Goal: Task Accomplishment & Management: Manage account settings

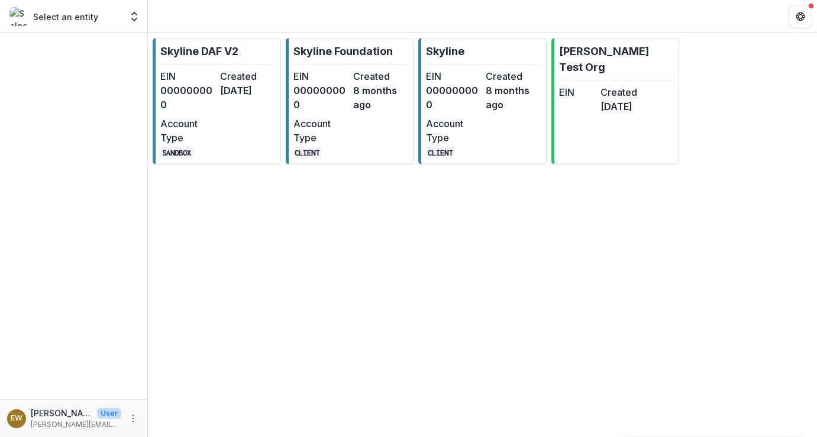
click at [373, 76] on dt "Created" at bounding box center [380, 76] width 55 height 14
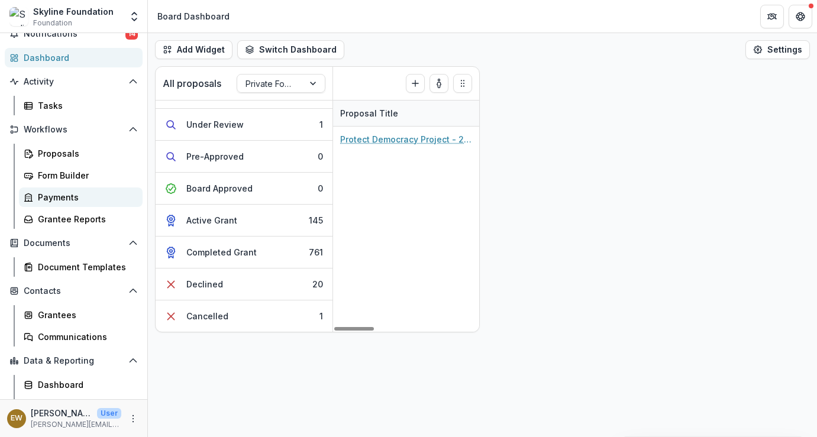
scroll to position [57, 0]
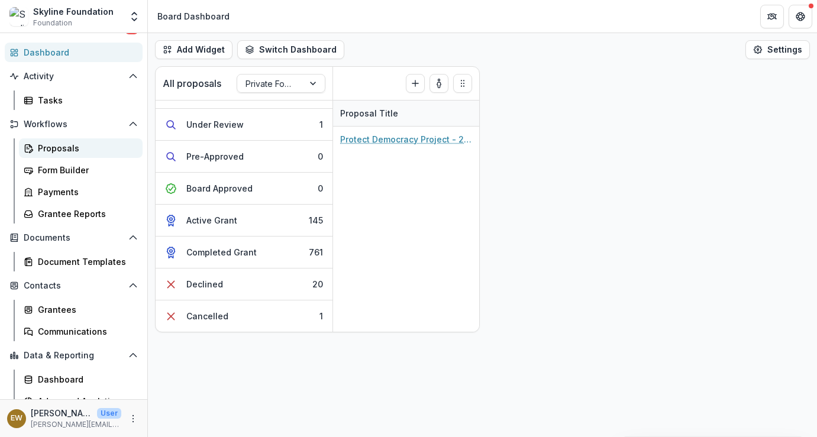
click at [61, 152] on div "Proposals" at bounding box center [85, 148] width 95 height 12
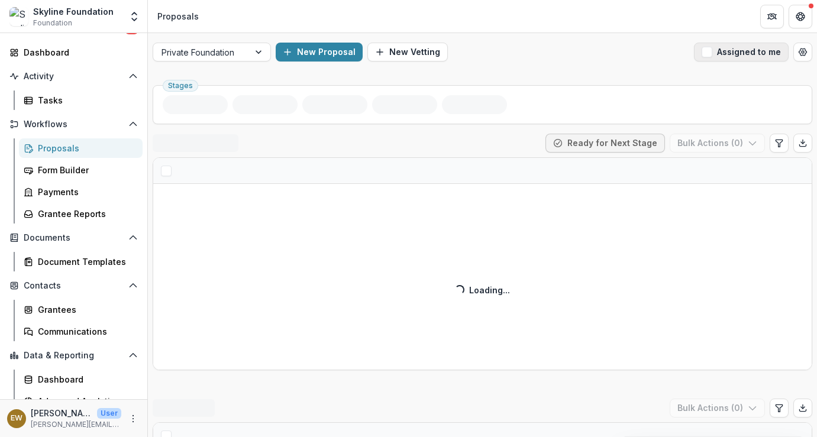
click at [697, 49] on button "Assigned to me" at bounding box center [741, 52] width 95 height 19
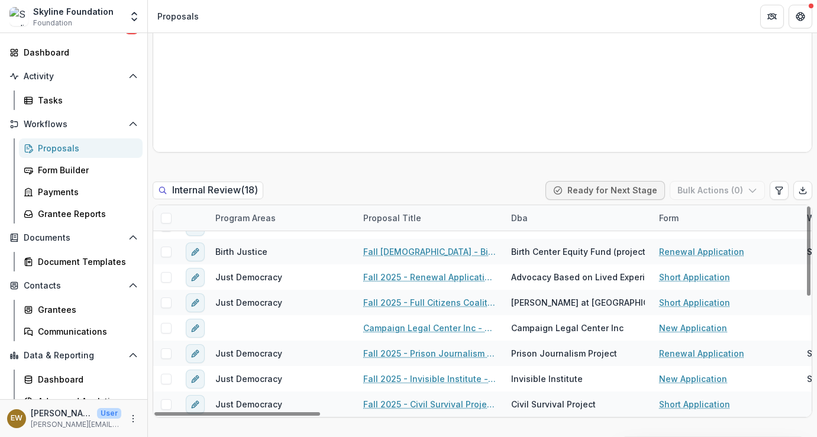
scroll to position [784, 0]
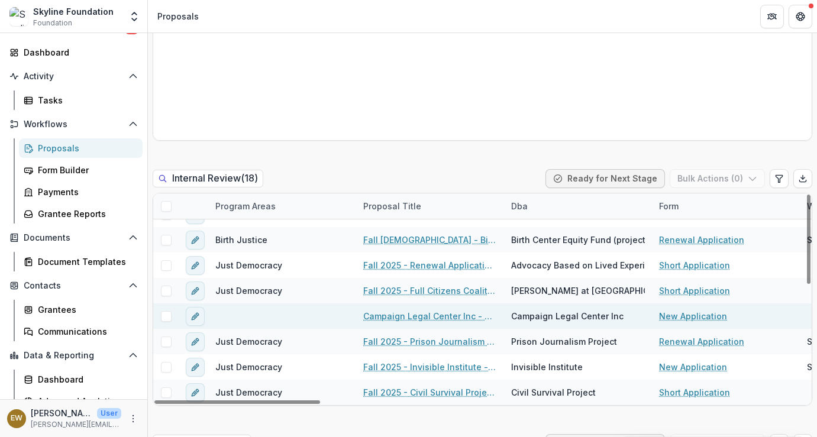
click at [396, 317] on link "Campaign Legal Center Inc - 2025 - New Application" at bounding box center [430, 316] width 134 height 12
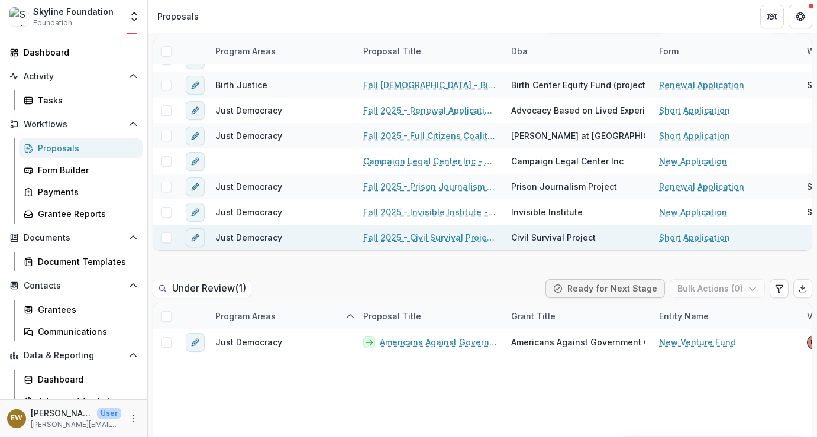
scroll to position [937, 0]
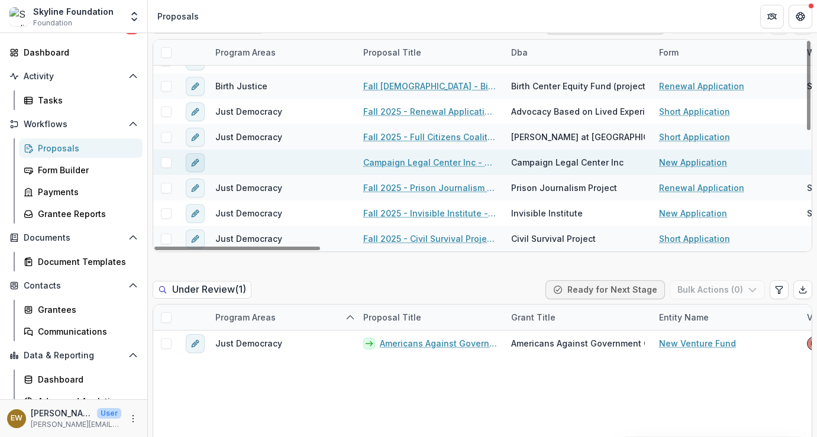
click at [199, 161] on icon "edit" at bounding box center [195, 162] width 9 height 9
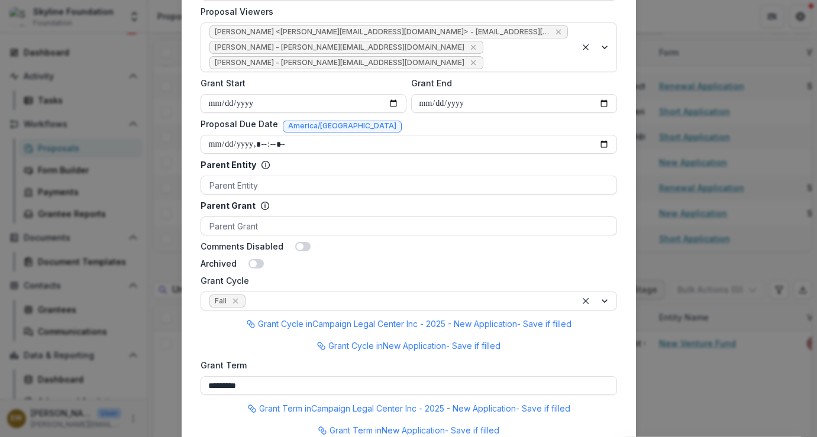
scroll to position [718, 0]
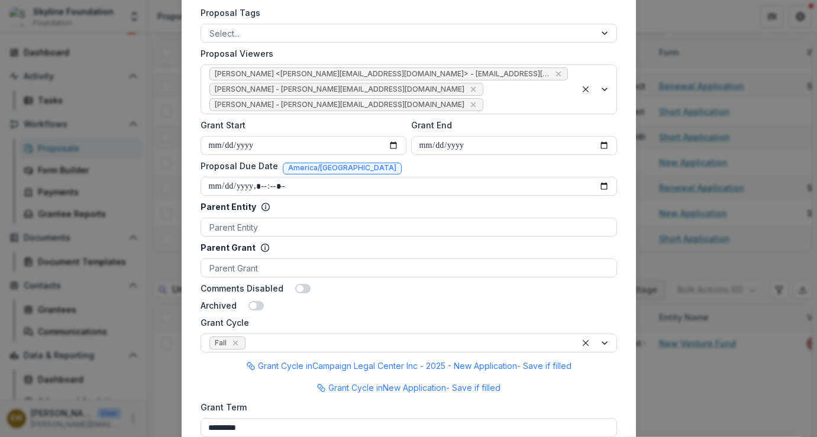
click at [711, 215] on div "**********" at bounding box center [408, 218] width 817 height 437
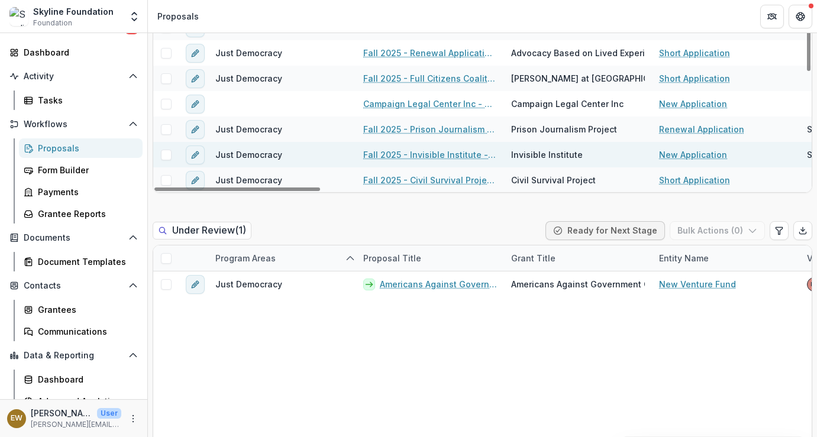
scroll to position [272, 0]
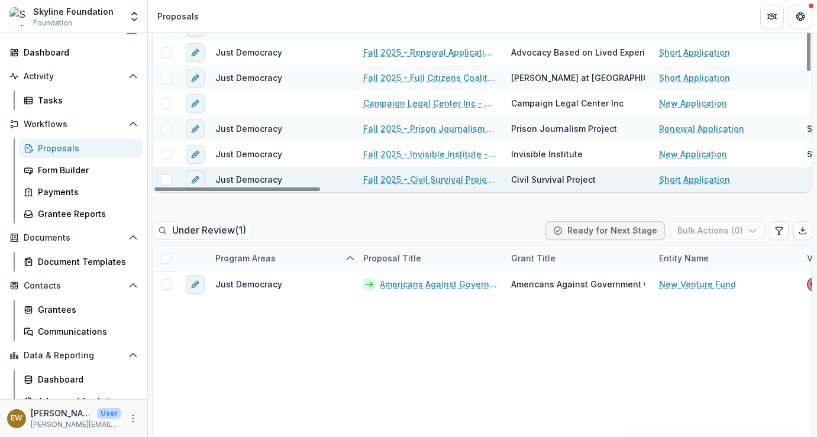
click at [444, 181] on link "Fall 2025 - Civil Survival Project - New Application" at bounding box center [430, 179] width 134 height 12
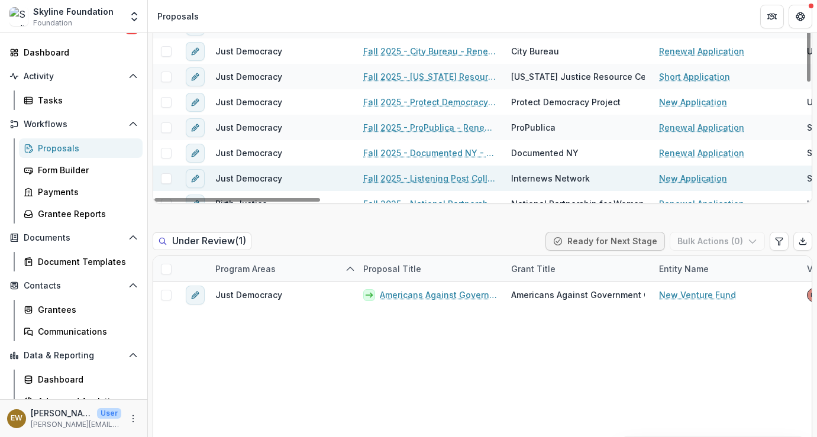
scroll to position [101, 0]
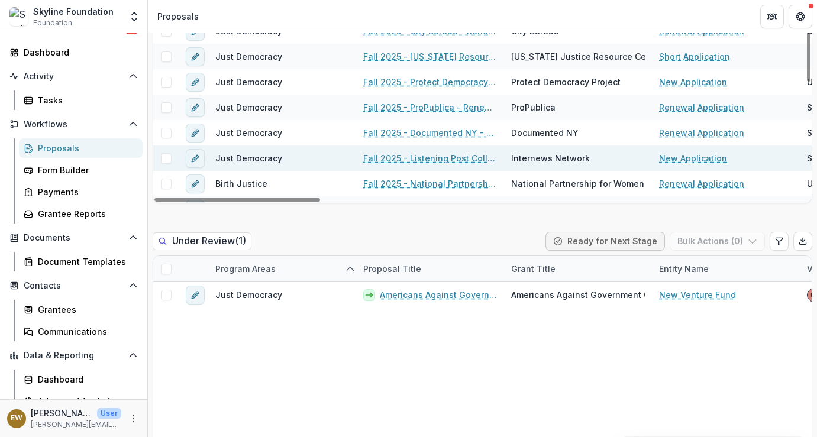
click at [424, 160] on link "Fall 2025 - Listening Post Collective (project of Internews Network) New Applic…" at bounding box center [430, 158] width 134 height 12
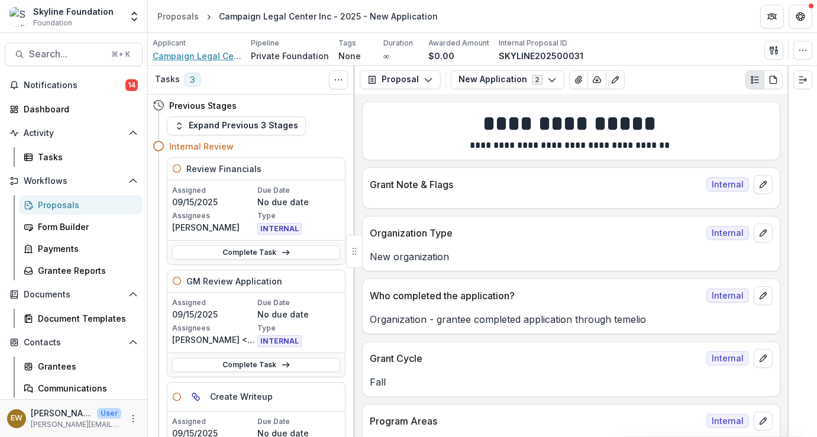
click at [214, 54] on span "Campaign Legal Center Inc" at bounding box center [197, 56] width 89 height 12
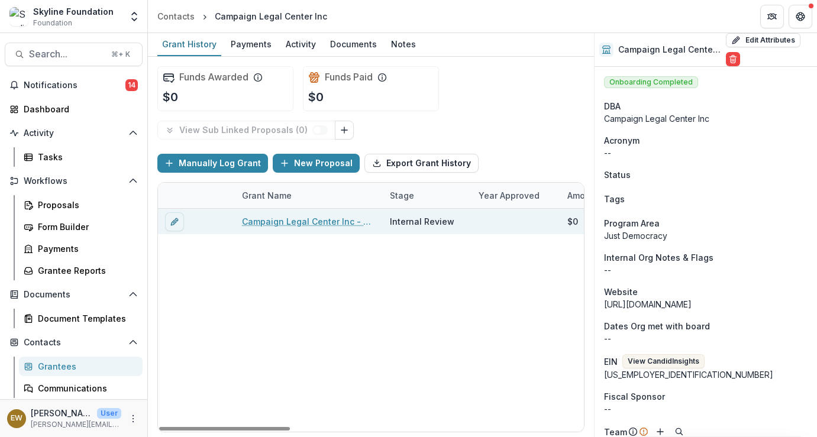
click at [276, 223] on link "Campaign Legal Center Inc - 2025 - New Application" at bounding box center [309, 221] width 134 height 12
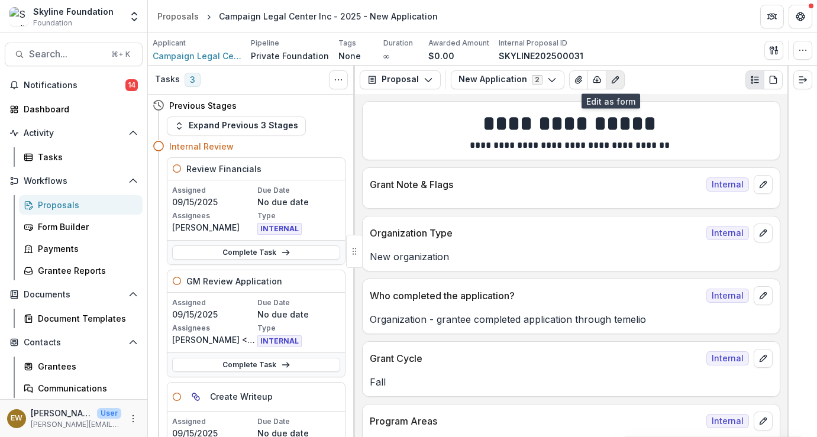
click at [606, 77] on button "Edit as form" at bounding box center [615, 79] width 19 height 19
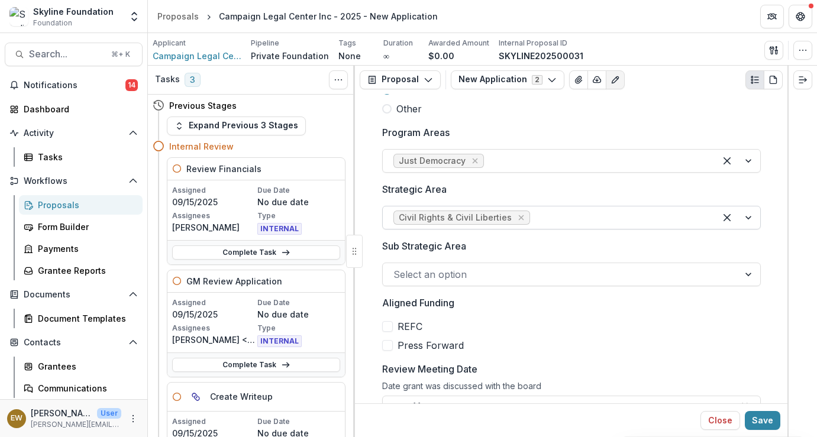
scroll to position [373, 0]
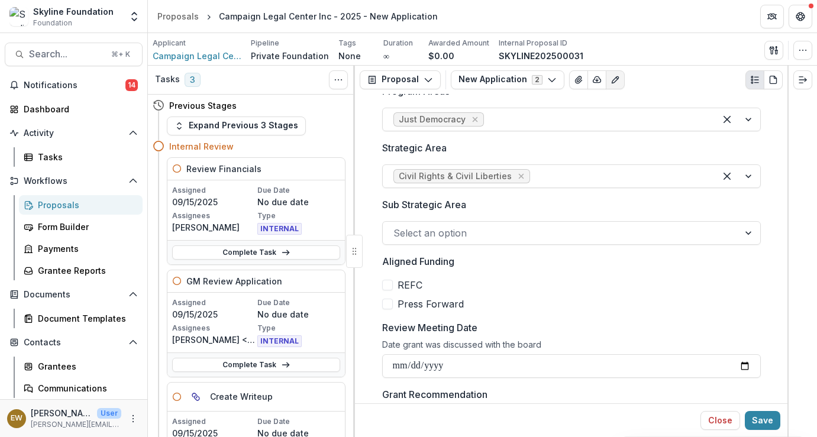
click at [452, 236] on div at bounding box center [561, 233] width 335 height 17
click at [510, 217] on div at bounding box center [571, 219] width 379 height 5
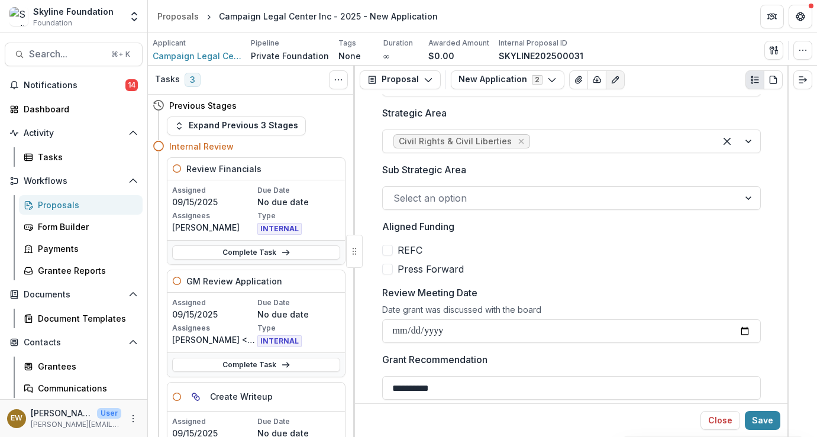
scroll to position [466, 0]
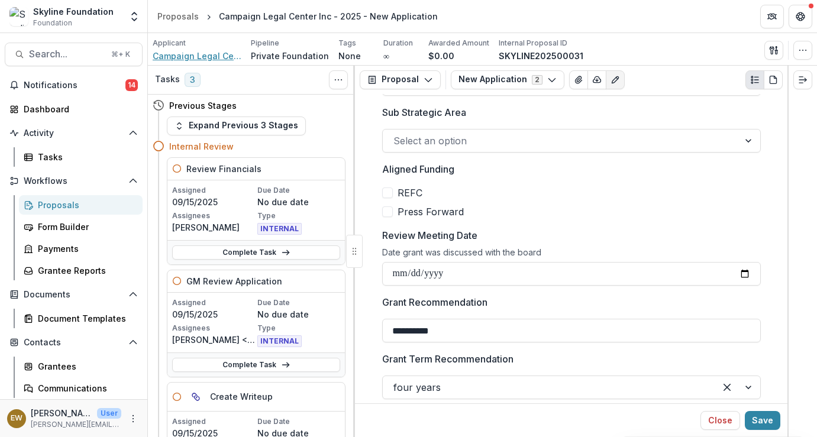
click at [170, 60] on span "Campaign Legal Center Inc" at bounding box center [197, 56] width 89 height 12
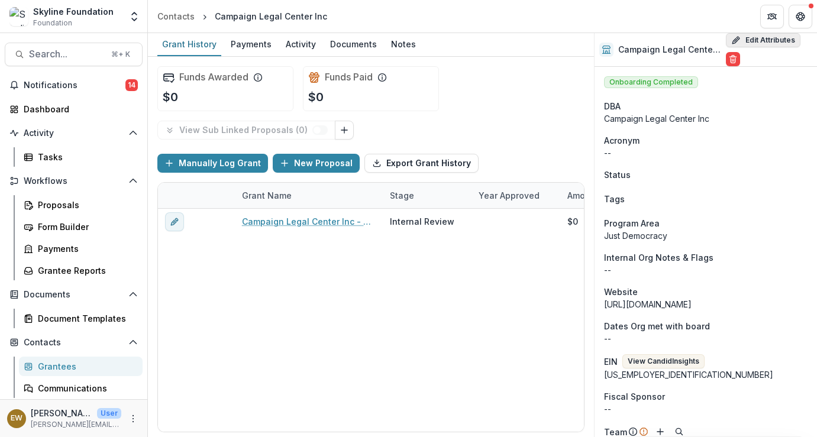
click at [769, 37] on button "Edit Attributes" at bounding box center [763, 40] width 75 height 14
select select
select select "**********"
type input "**********"
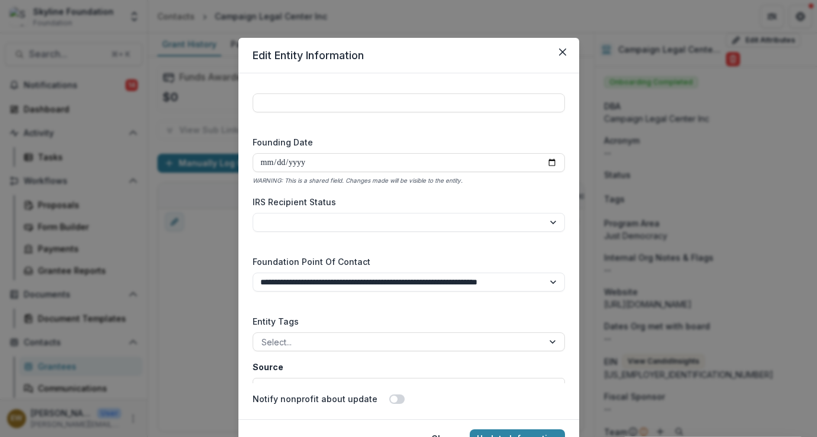
scroll to position [1756, 0]
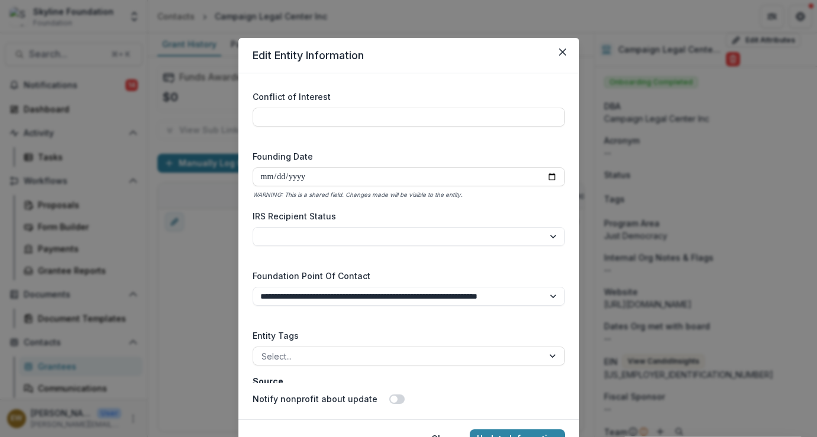
click at [697, 200] on div "**********" at bounding box center [408, 218] width 817 height 437
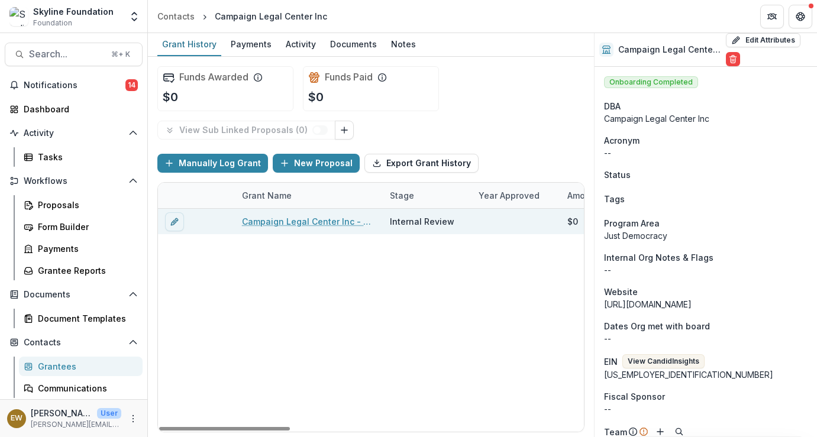
click at [289, 223] on link "Campaign Legal Center Inc - 2025 - New Application" at bounding box center [309, 221] width 134 height 12
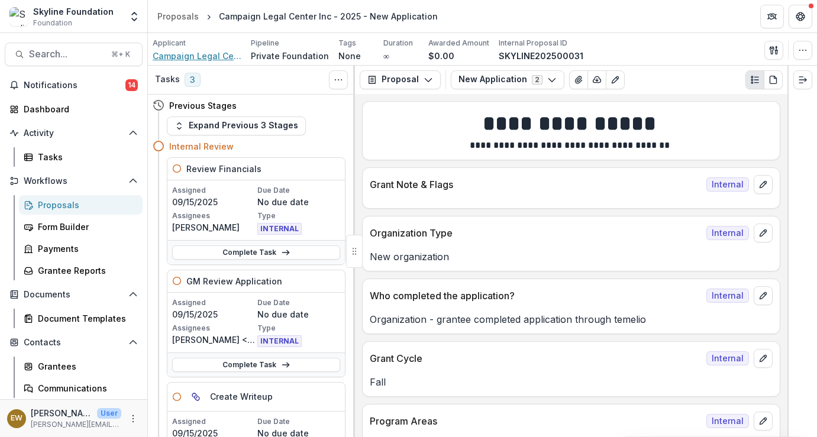
click at [209, 54] on span "Campaign Legal Center Inc" at bounding box center [197, 56] width 89 height 12
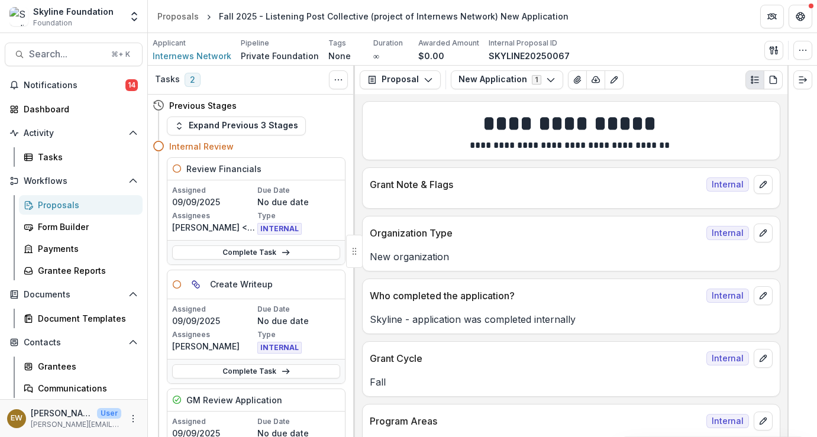
scroll to position [529, 0]
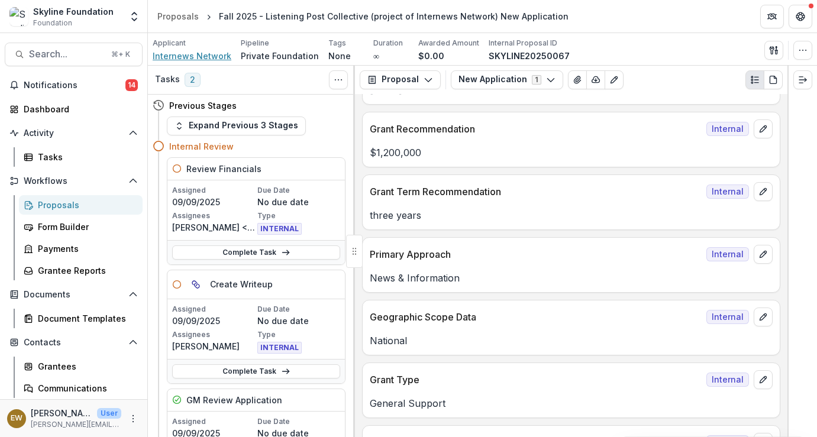
click at [218, 52] on span "Internews Network" at bounding box center [192, 56] width 79 height 12
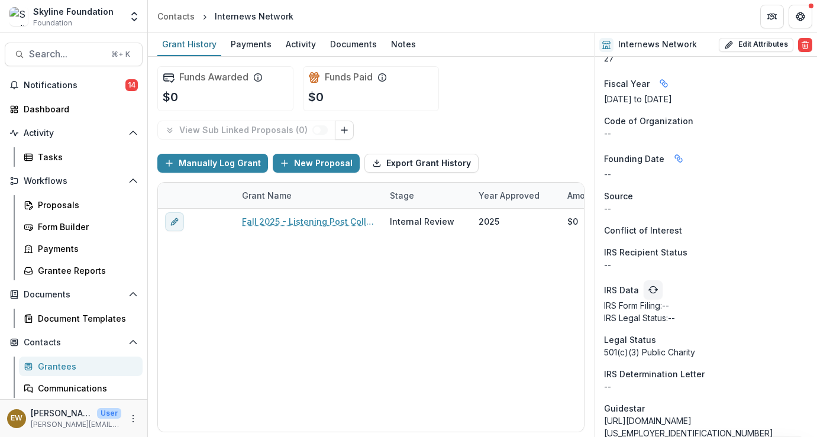
scroll to position [911, 0]
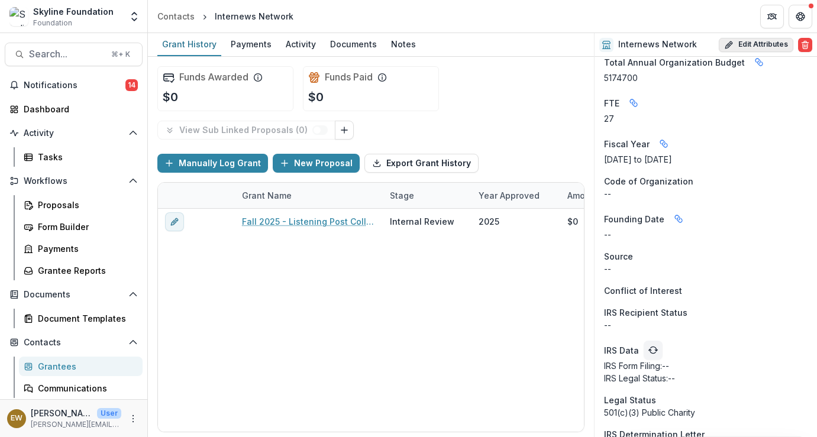
click at [766, 40] on button "Edit Attributes" at bounding box center [756, 45] width 75 height 14
select select
select select "**********"
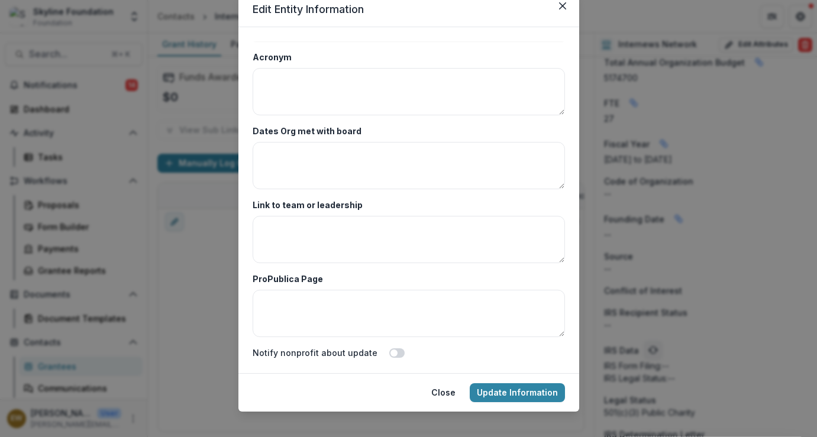
scroll to position [59, 0]
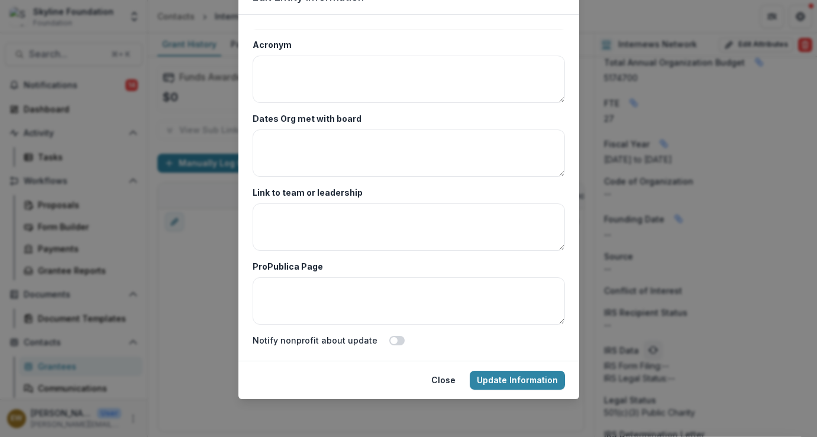
click at [205, 99] on div "**********" at bounding box center [408, 218] width 817 height 437
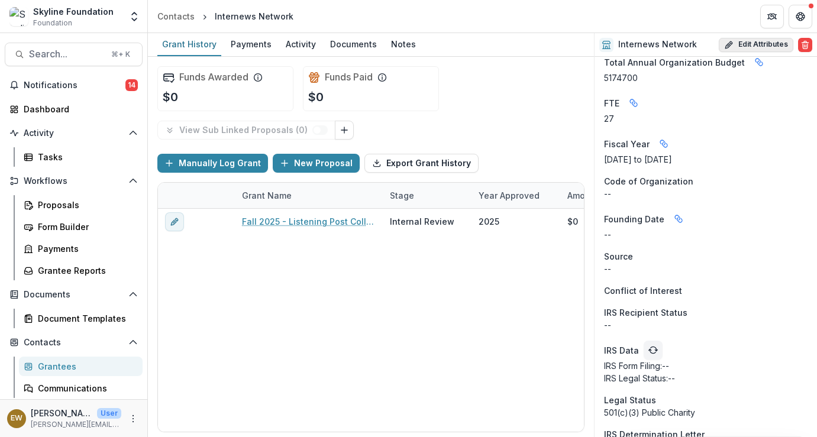
click at [734, 38] on button "Edit Attributes" at bounding box center [756, 45] width 75 height 14
select select
select select "**********"
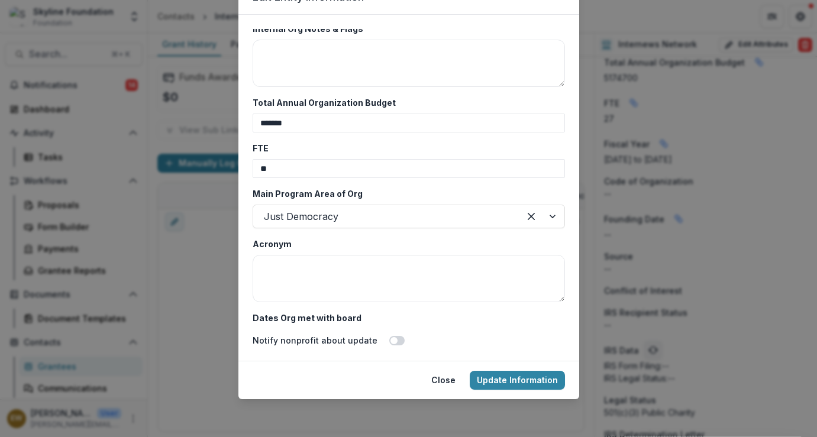
scroll to position [2345, 0]
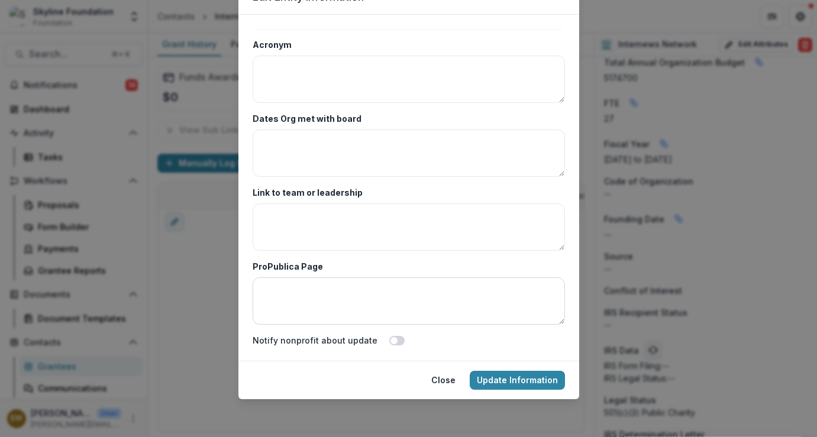
click at [441, 279] on textarea "ProPublica Page" at bounding box center [409, 301] width 312 height 47
paste textarea "**********"
type textarea "**********"
click at [419, 239] on textarea "Link to team or leadership" at bounding box center [409, 227] width 312 height 47
